Goal: Information Seeking & Learning: Learn about a topic

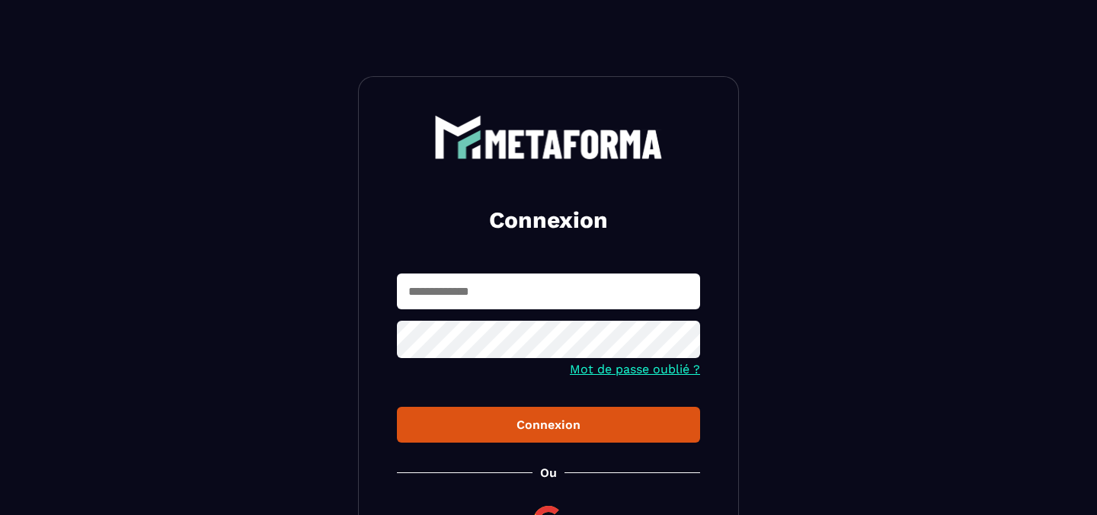
type input "**********"
click at [573, 421] on div "Connexion" at bounding box center [548, 424] width 279 height 14
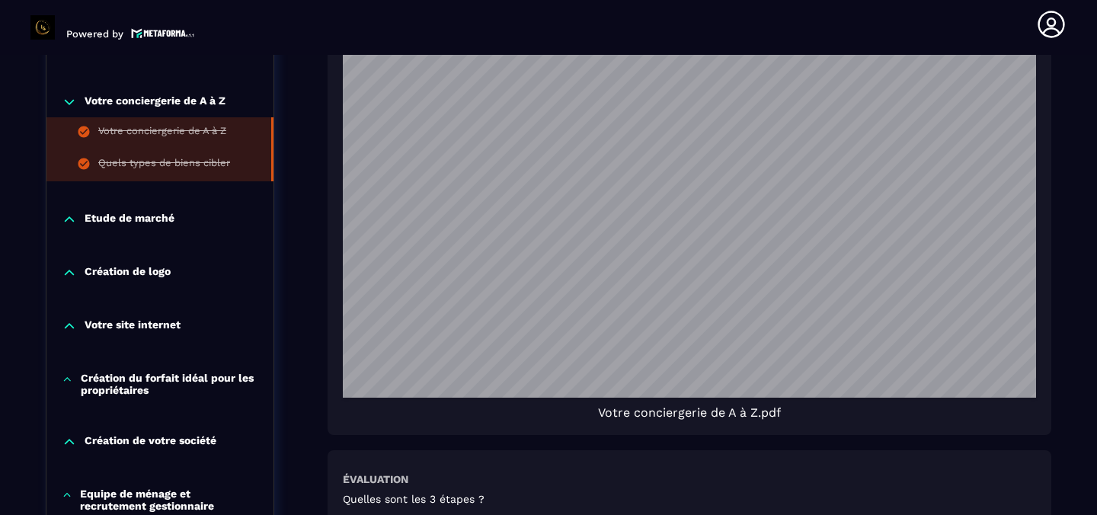
scroll to position [1257, 0]
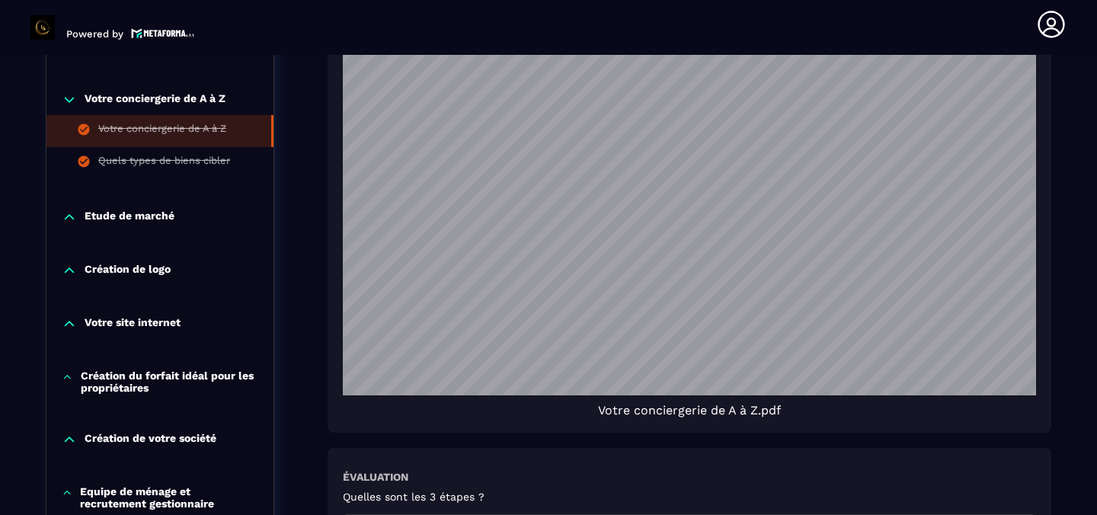
click at [158, 263] on p "Création de logo" at bounding box center [128, 270] width 86 height 15
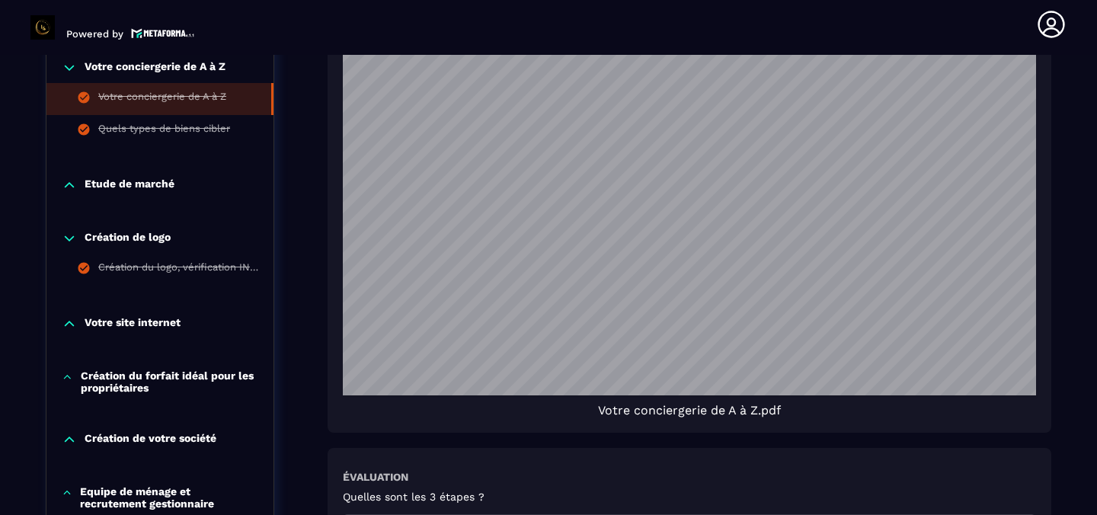
click at [133, 318] on p "Votre site internet" at bounding box center [133, 323] width 96 height 15
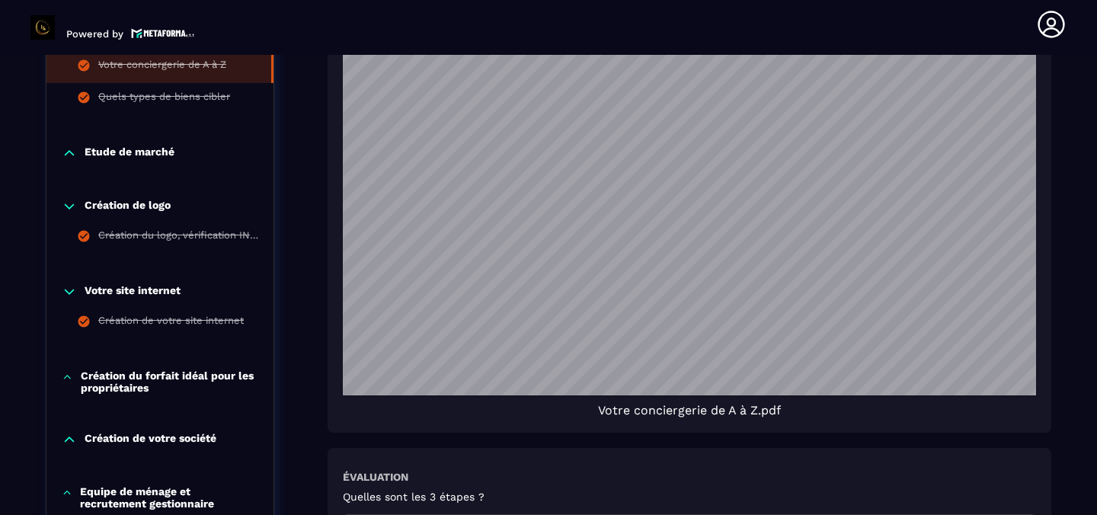
click at [120, 373] on p "Création du forfait idéal pour les propriétaires" at bounding box center [170, 381] width 178 height 24
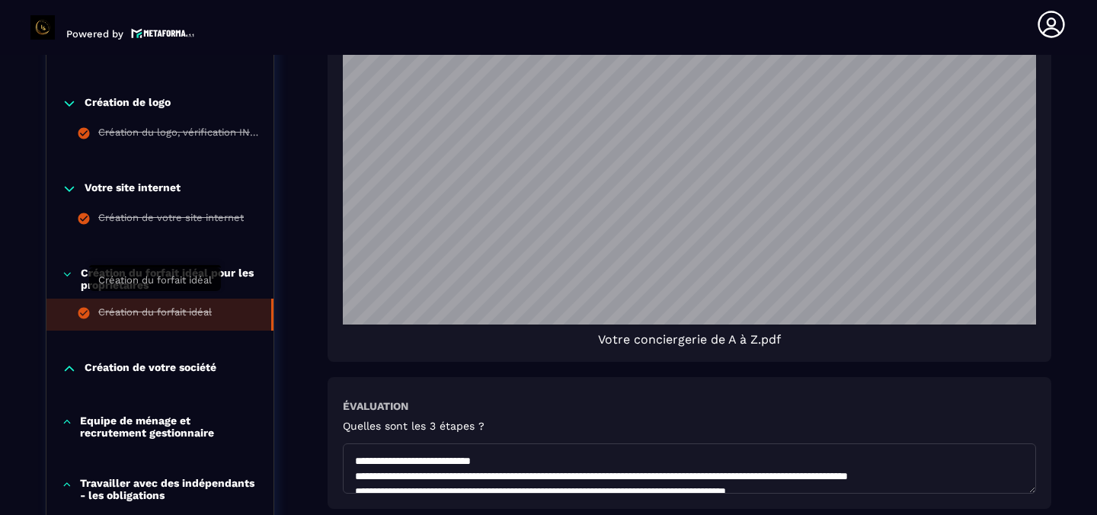
scroll to position [1332, 0]
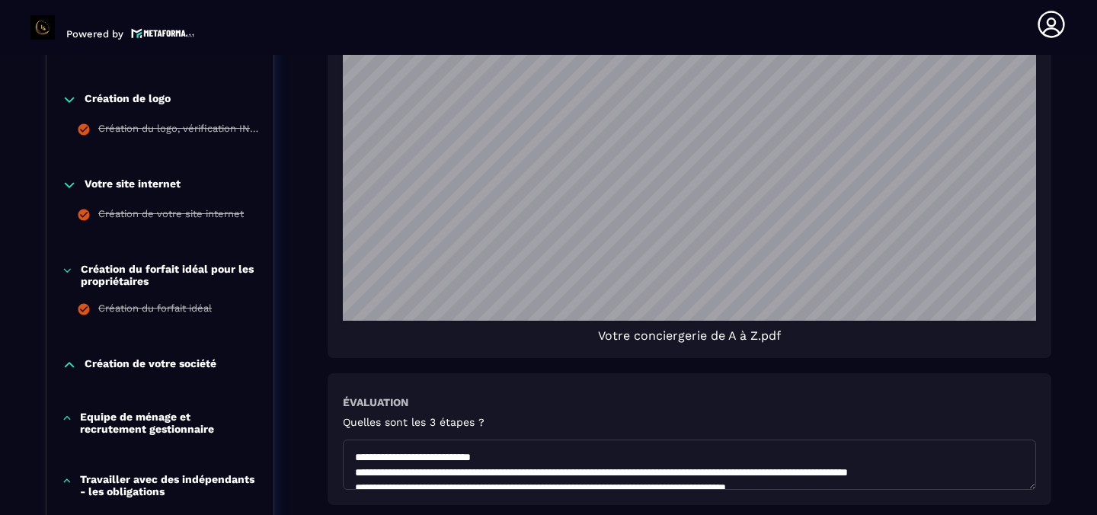
click at [125, 357] on p "Création de votre société" at bounding box center [151, 364] width 132 height 15
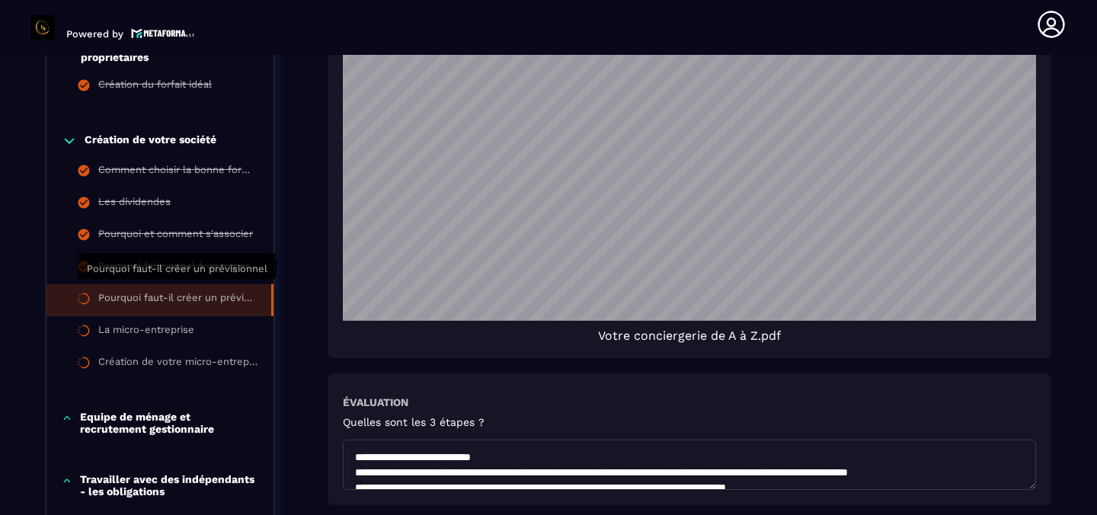
click at [151, 292] on div "Pourquoi faut-il créer un prévisionnel" at bounding box center [177, 300] width 158 height 17
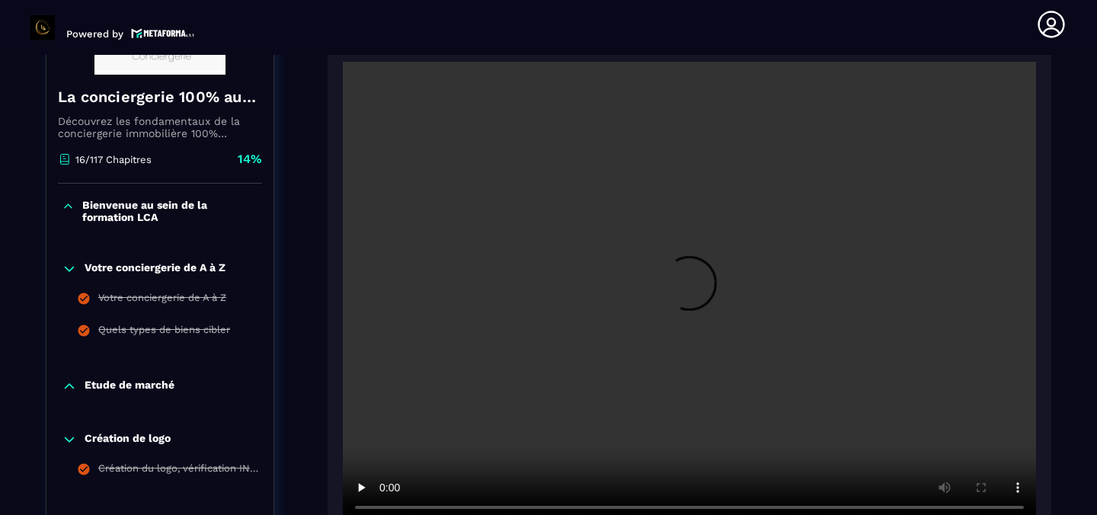
scroll to position [314, 0]
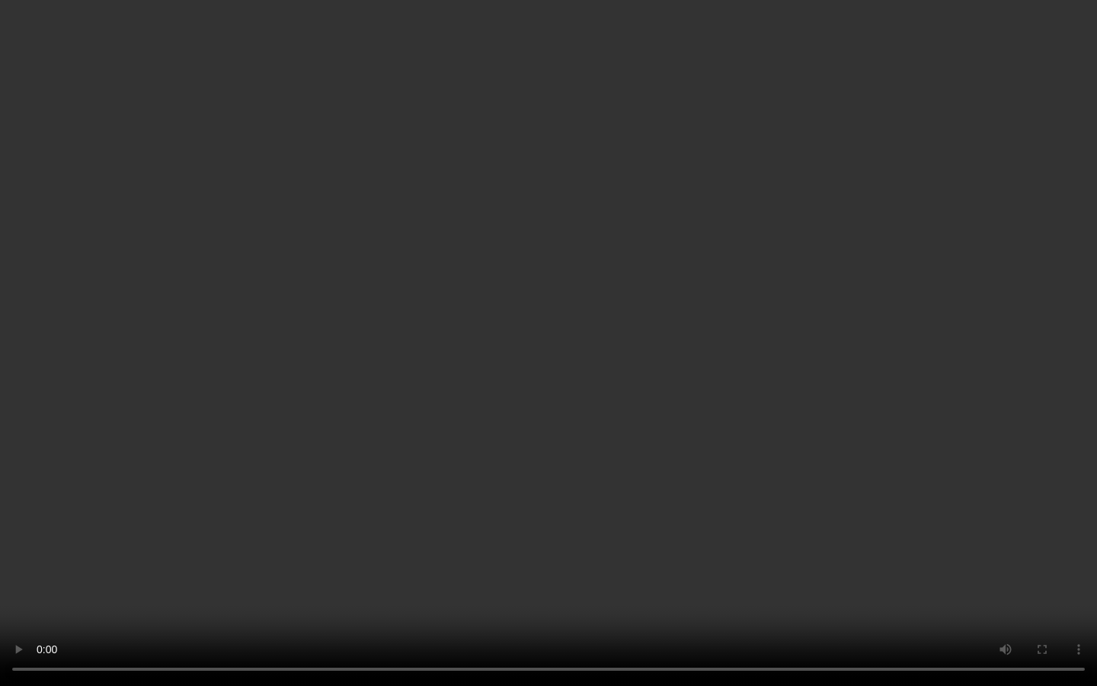
click at [449, 378] on video at bounding box center [548, 343] width 1097 height 686
click at [451, 378] on video at bounding box center [548, 343] width 1097 height 686
click at [703, 466] on video at bounding box center [548, 343] width 1097 height 686
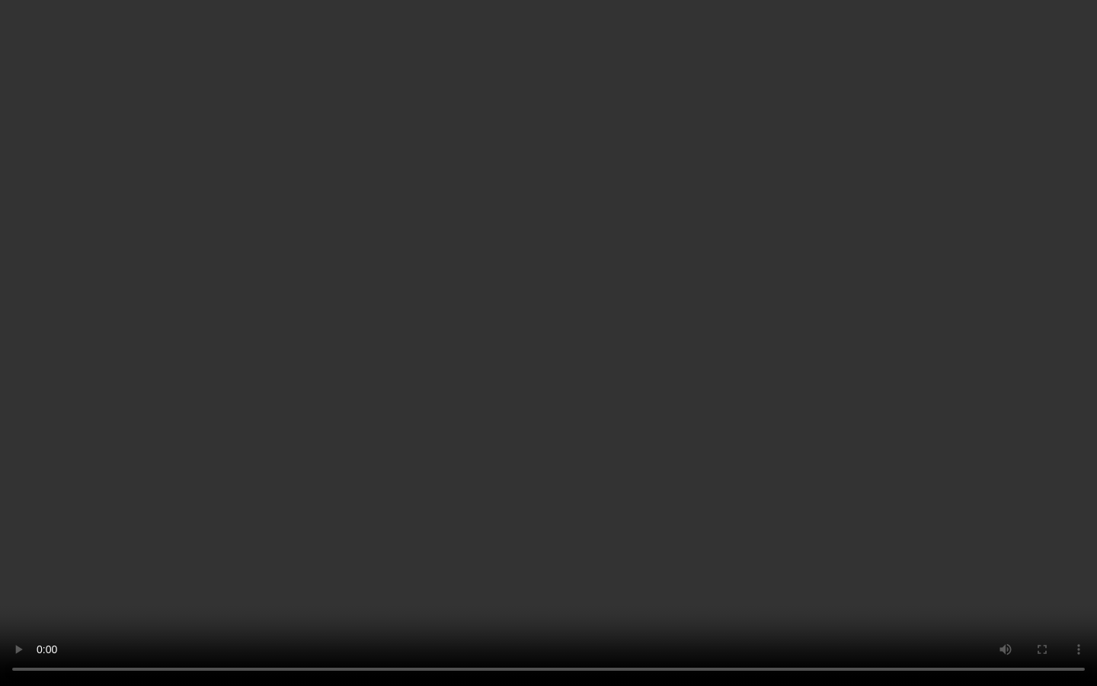
click at [703, 466] on video at bounding box center [548, 343] width 1097 height 686
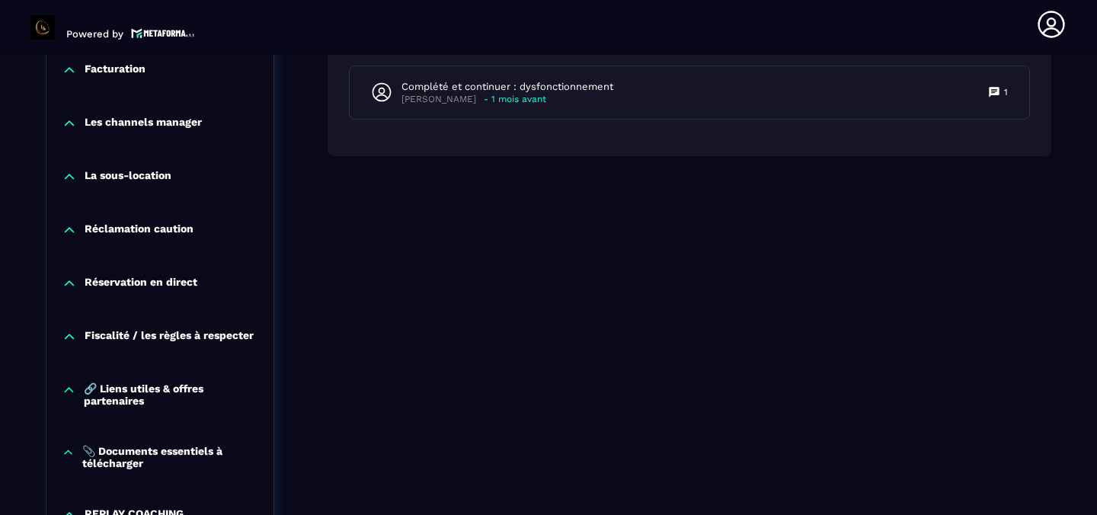
scroll to position [1802, 0]
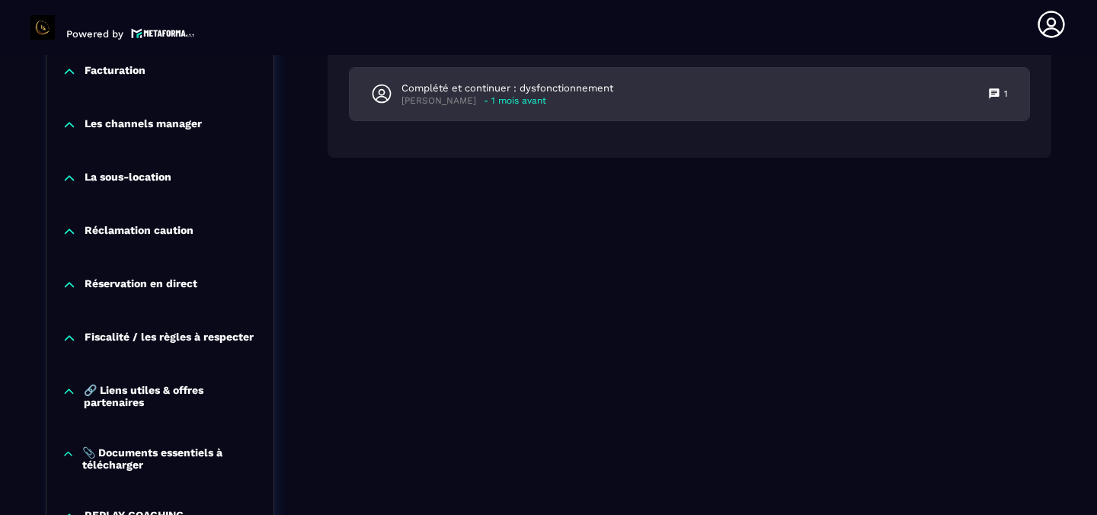
click at [508, 104] on p "- 1 mois avant" at bounding box center [515, 100] width 62 height 11
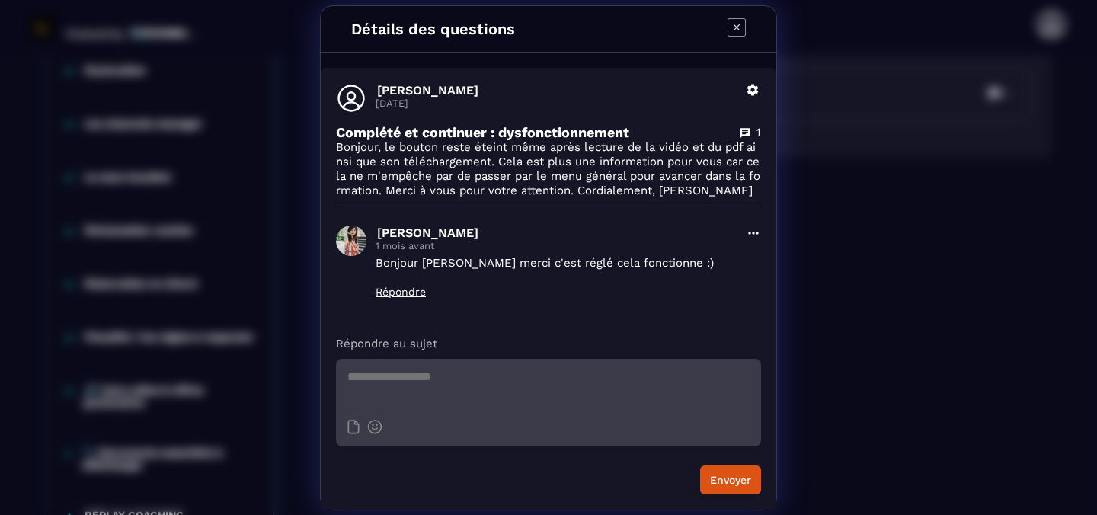
click at [738, 27] on icon "Modal window" at bounding box center [737, 27] width 18 height 18
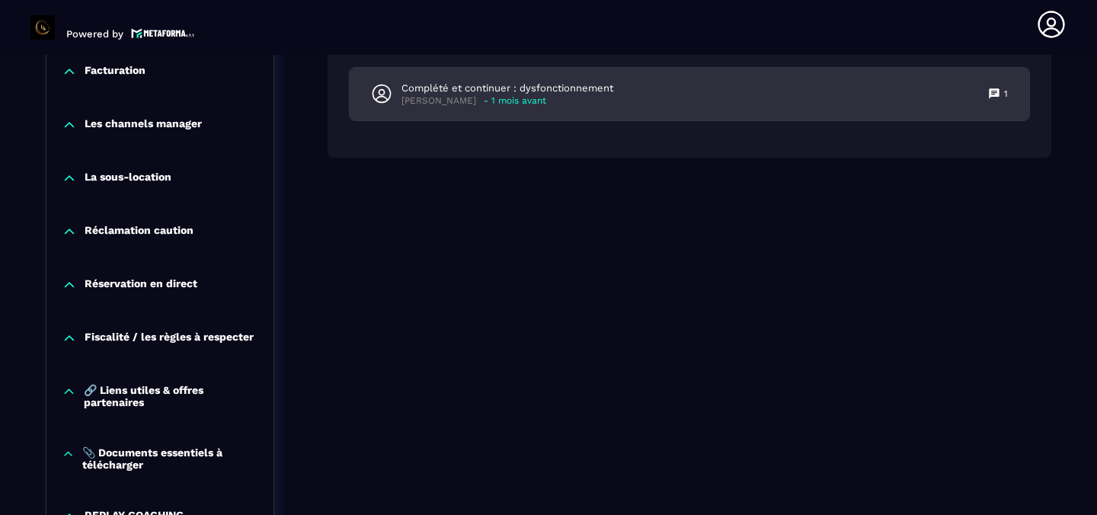
click at [992, 95] on icon at bounding box center [994, 93] width 10 height 10
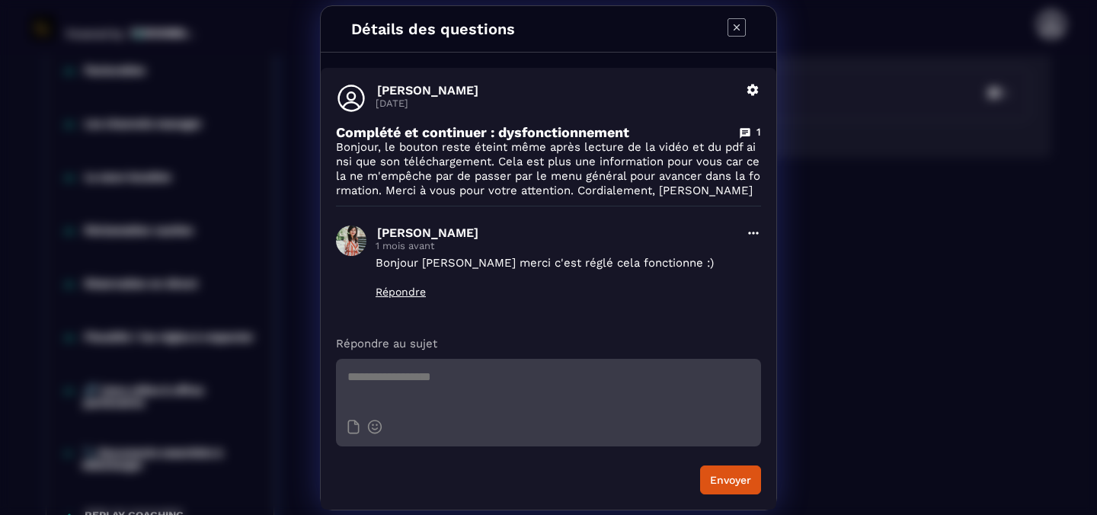
click at [732, 18] on icon "Modal window" at bounding box center [737, 27] width 18 height 18
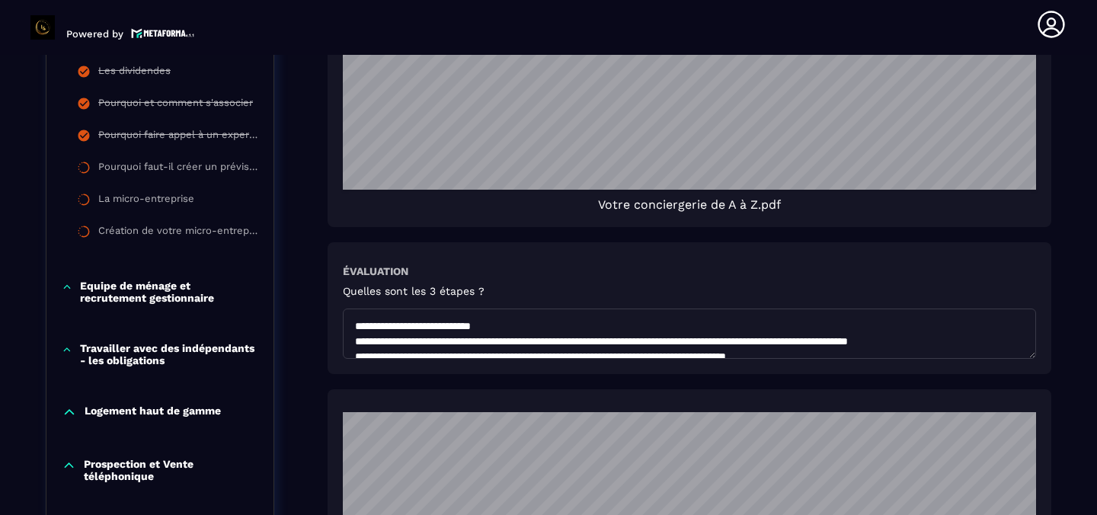
scroll to position [1440, 0]
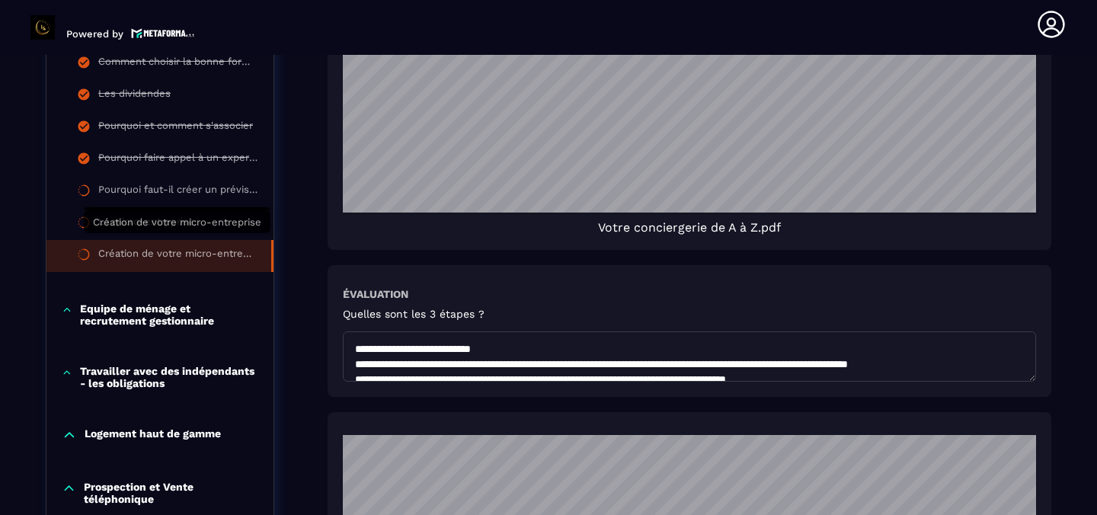
click at [209, 248] on div "Création de votre micro-entreprise" at bounding box center [177, 256] width 158 height 17
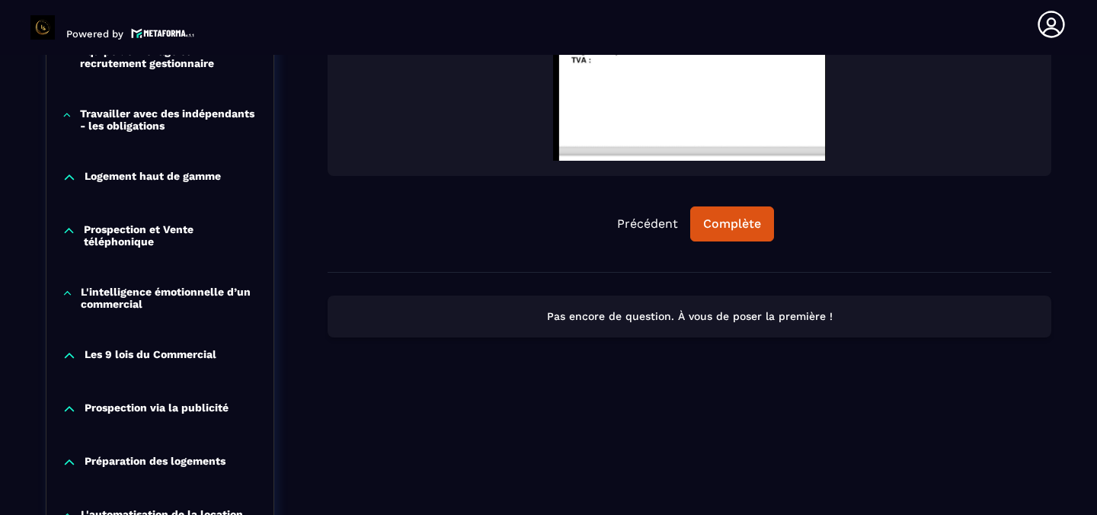
scroll to position [1237, 0]
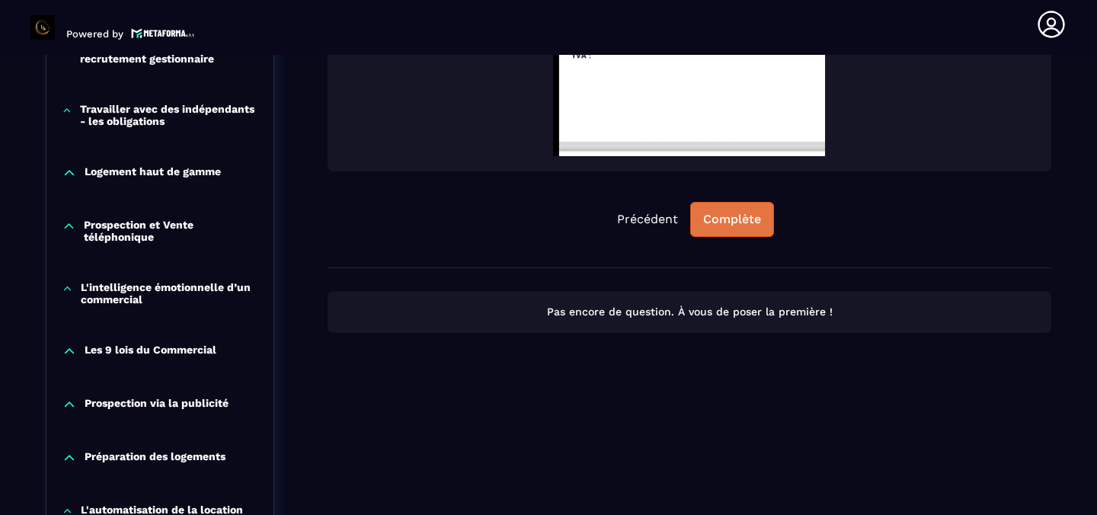
click at [737, 210] on button "Complète" at bounding box center [732, 219] width 84 height 35
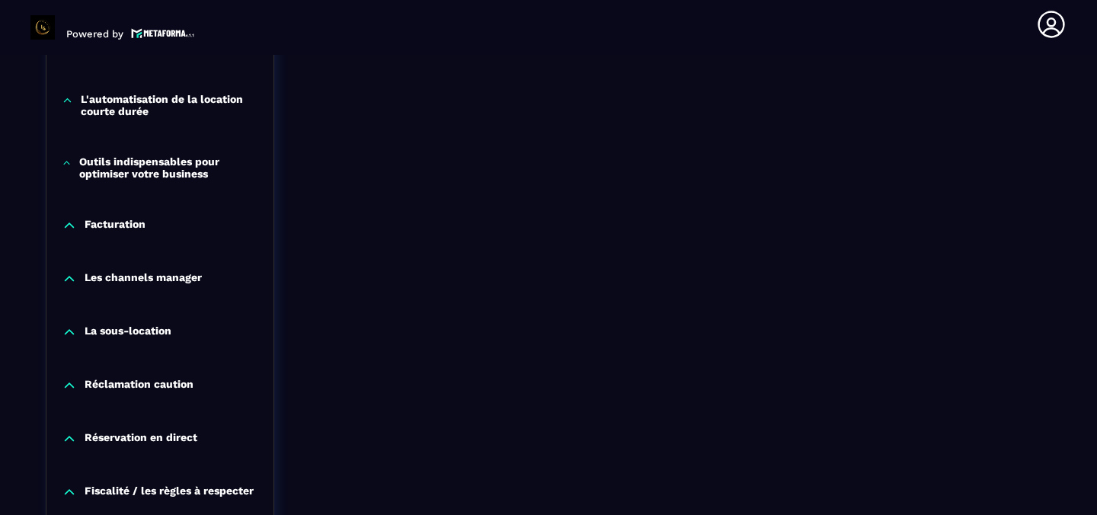
scroll to position [1655, 0]
